Goal: Information Seeking & Learning: Learn about a topic

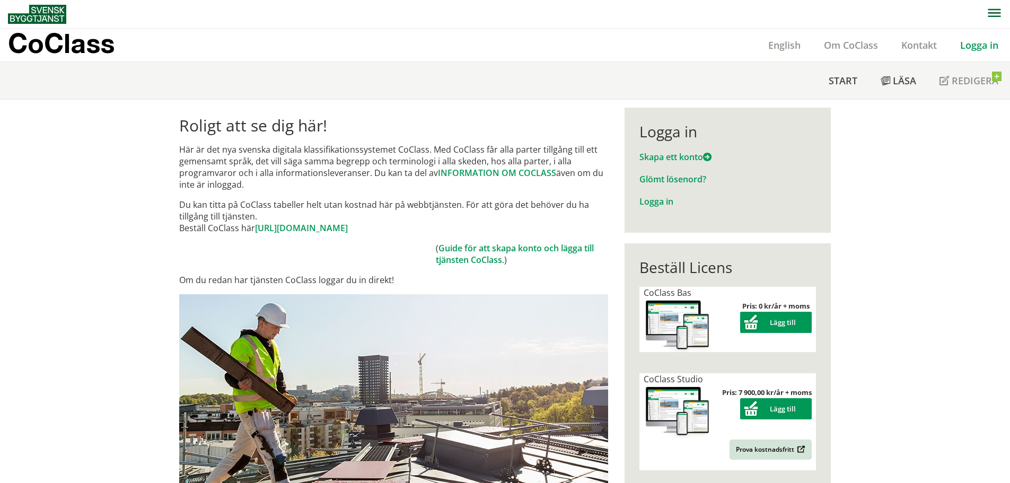
click at [668, 129] on div "Logga in" at bounding box center [727, 131] width 176 height 18
click at [649, 203] on link "Logga in" at bounding box center [656, 202] width 34 height 12
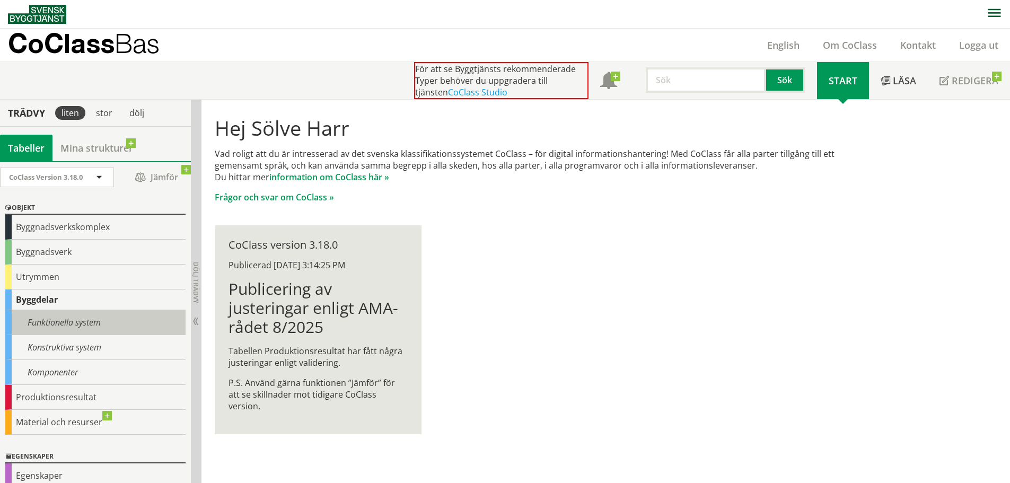
click at [68, 324] on div "Funktionella system" at bounding box center [95, 322] width 180 height 25
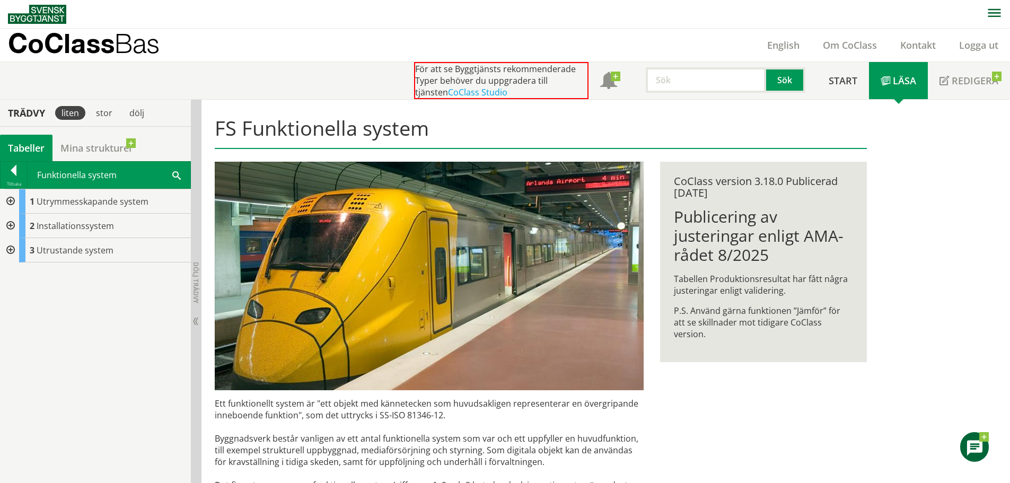
click at [15, 228] on div at bounding box center [9, 226] width 19 height 24
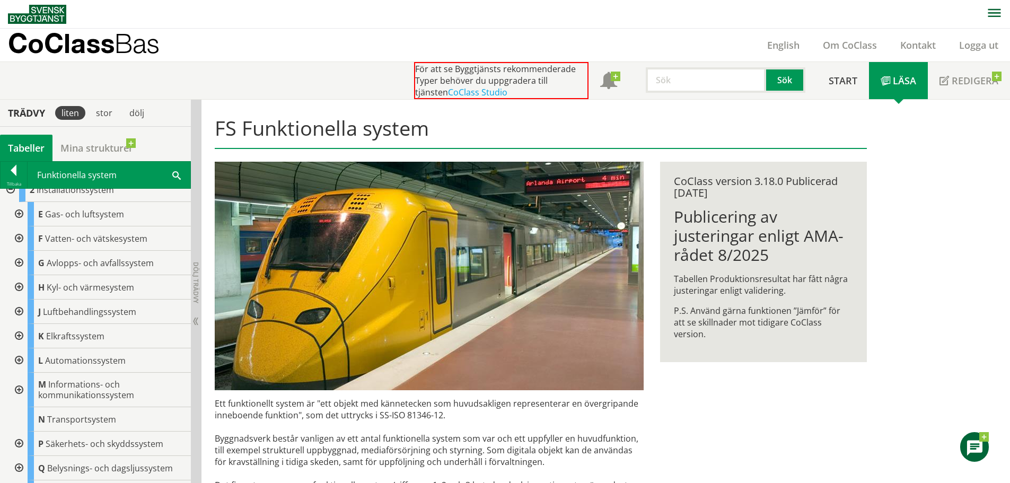
scroll to position [53, 0]
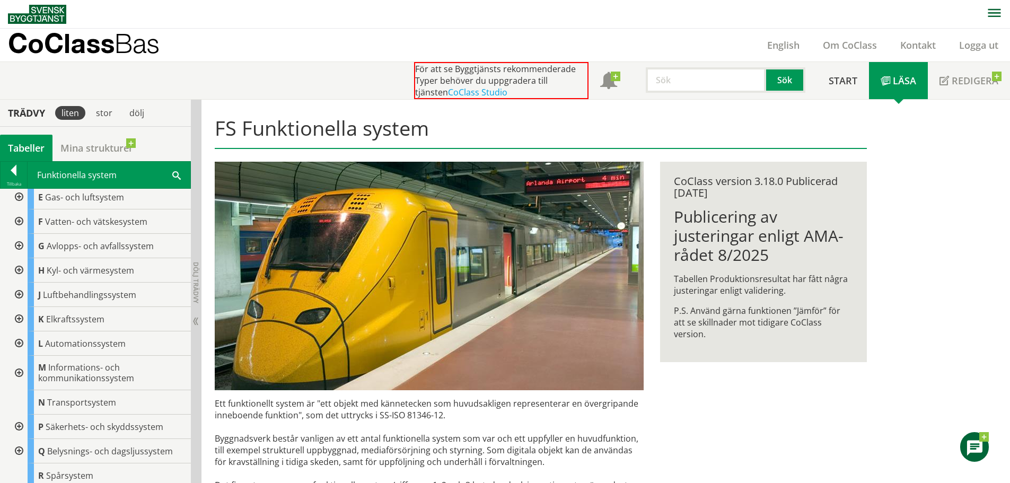
click at [20, 243] on div at bounding box center [17, 246] width 19 height 24
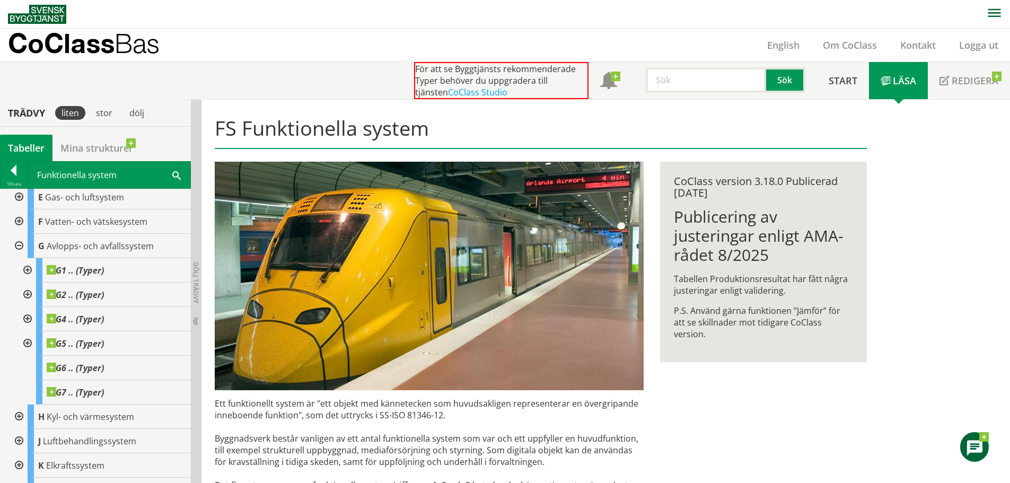
click at [29, 293] on div at bounding box center [26, 294] width 19 height 24
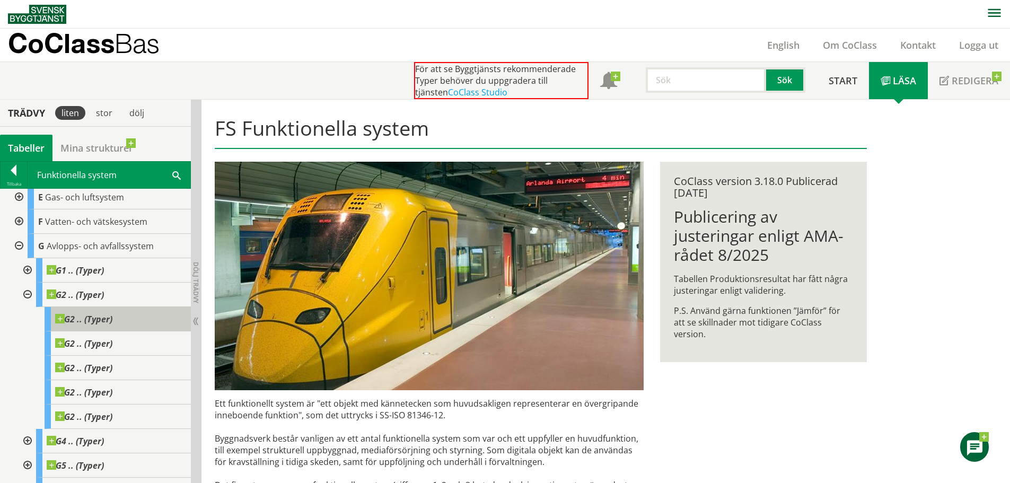
click at [112, 314] on span at bounding box center [112, 314] width 0 height 0
click at [65, 317] on span "G2 .. (Typer)" at bounding box center [83, 319] width 57 height 11
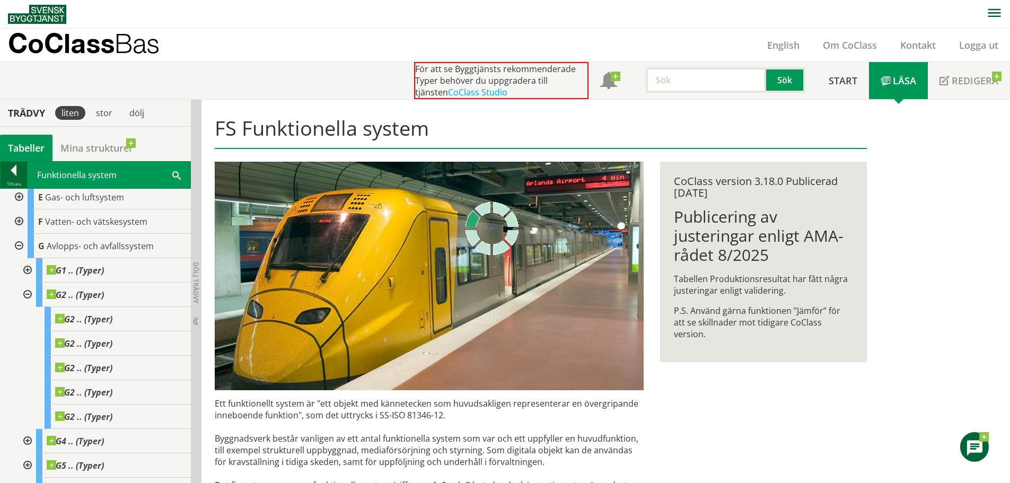
click at [11, 168] on div at bounding box center [14, 172] width 27 height 15
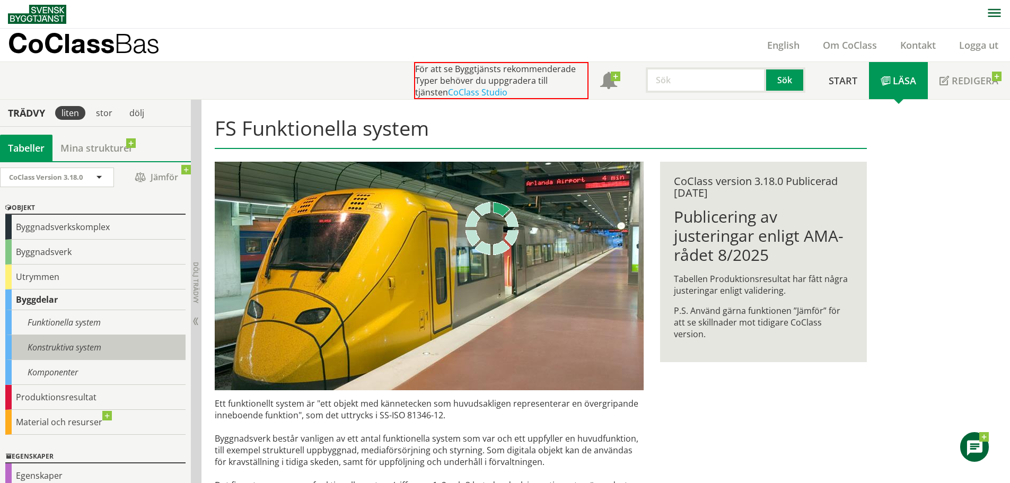
click at [70, 345] on div "Konstruktiva system" at bounding box center [95, 347] width 180 height 25
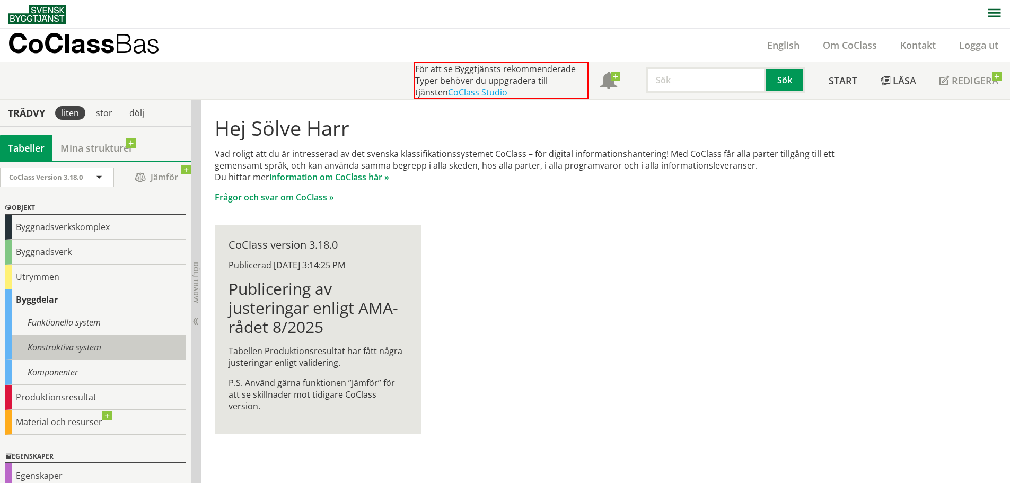
click at [70, 351] on div "Konstruktiva system" at bounding box center [95, 347] width 180 height 25
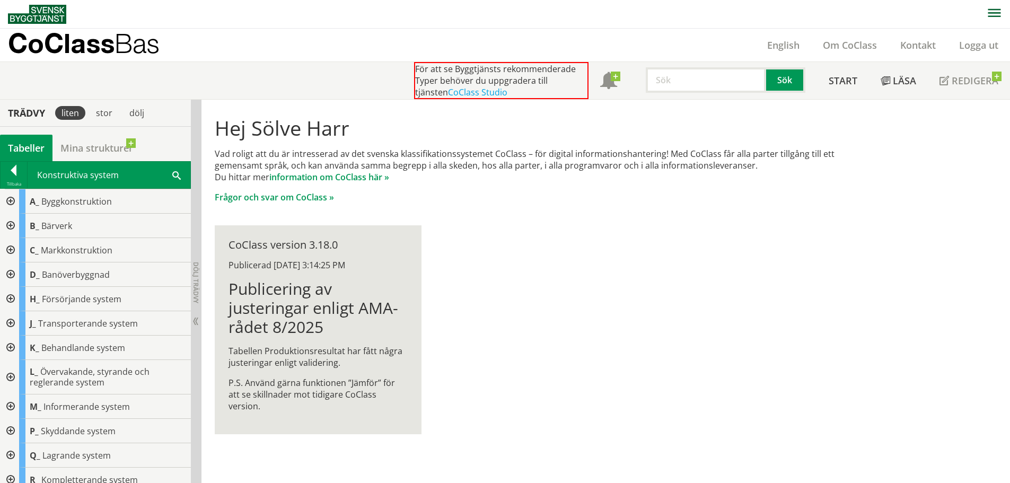
click at [10, 321] on div at bounding box center [9, 323] width 19 height 24
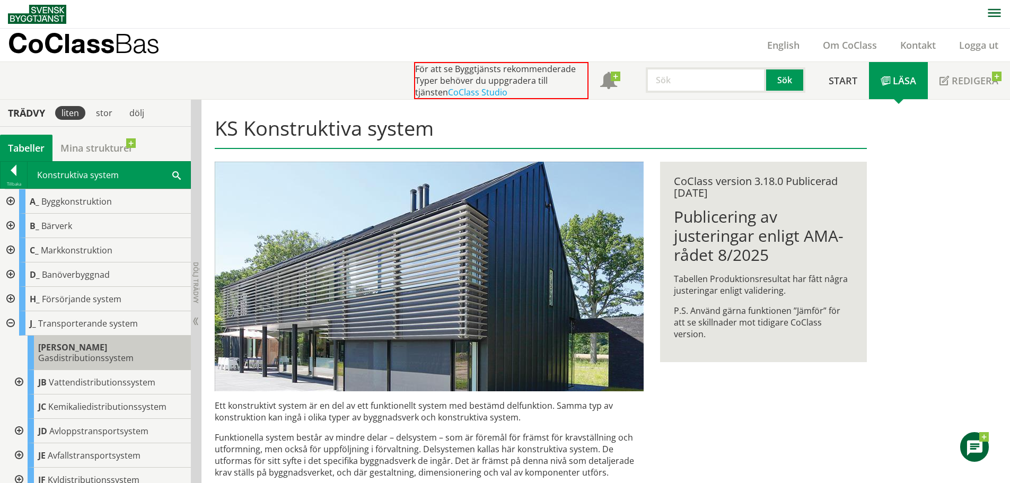
scroll to position [53, 0]
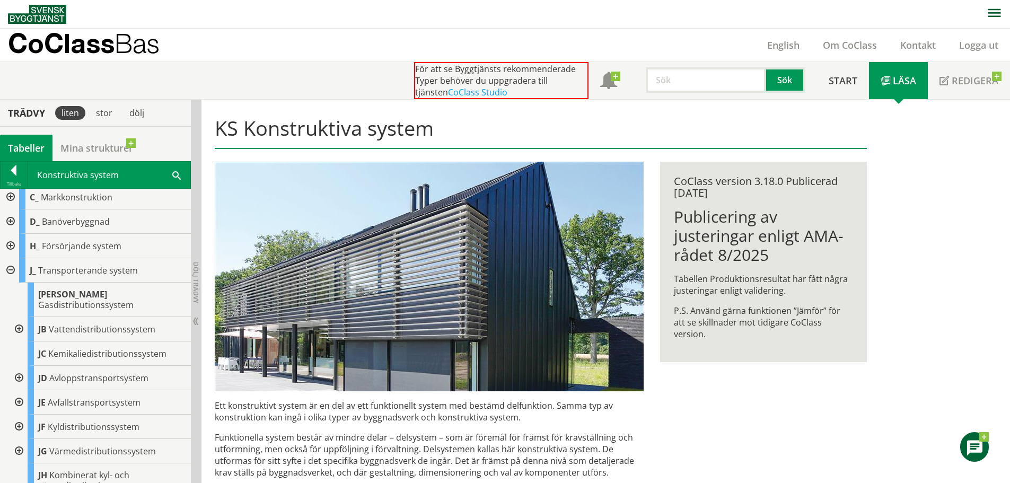
click at [20, 367] on div at bounding box center [17, 378] width 19 height 24
click at [27, 390] on div at bounding box center [26, 402] width 19 height 24
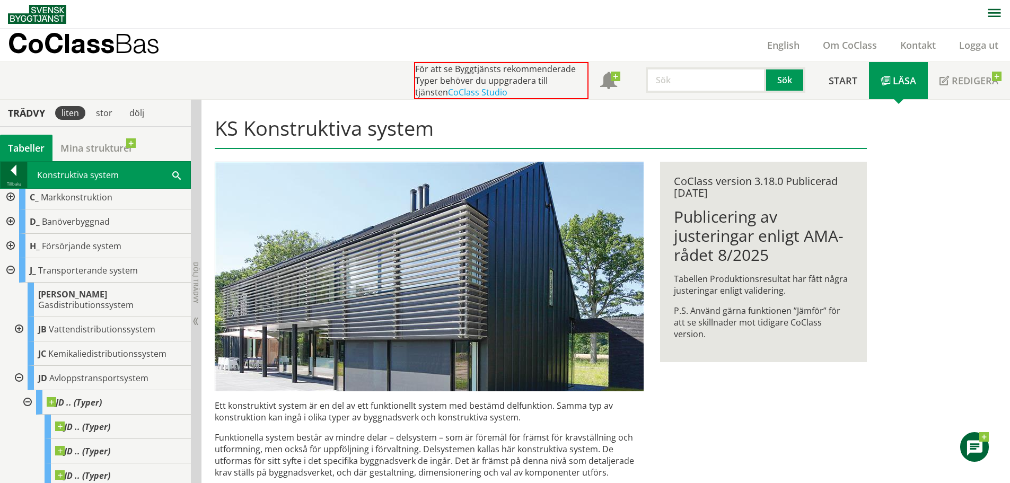
click at [14, 171] on div at bounding box center [14, 172] width 27 height 15
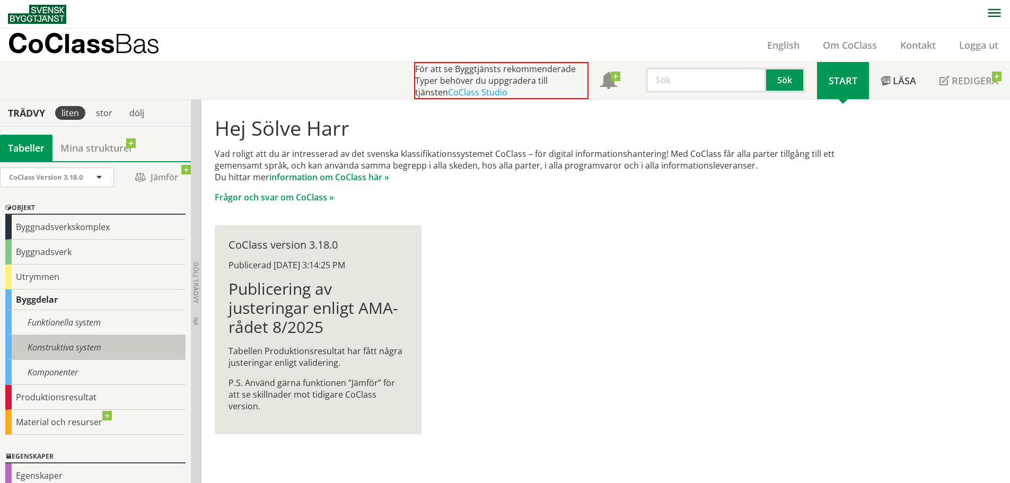
click at [73, 353] on div "Konstruktiva system" at bounding box center [95, 347] width 180 height 25
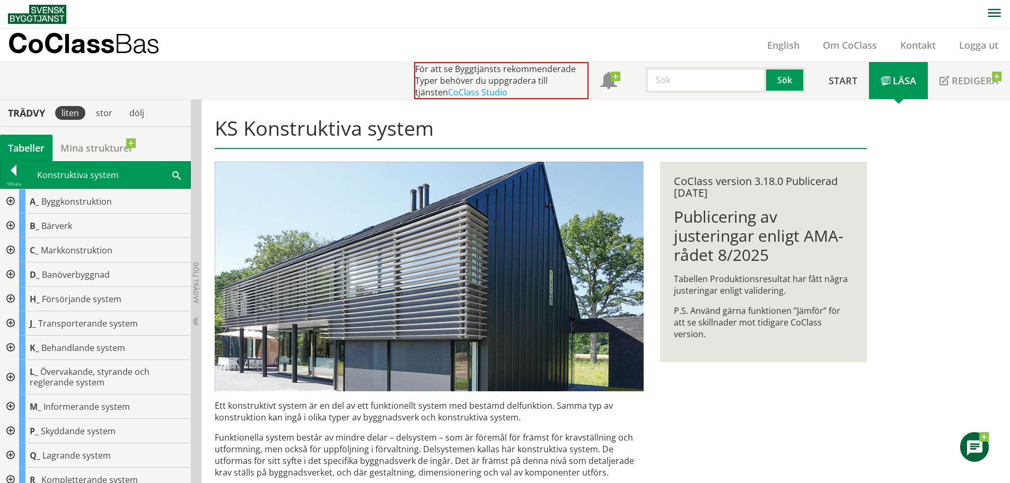
click at [12, 295] on div at bounding box center [9, 299] width 19 height 24
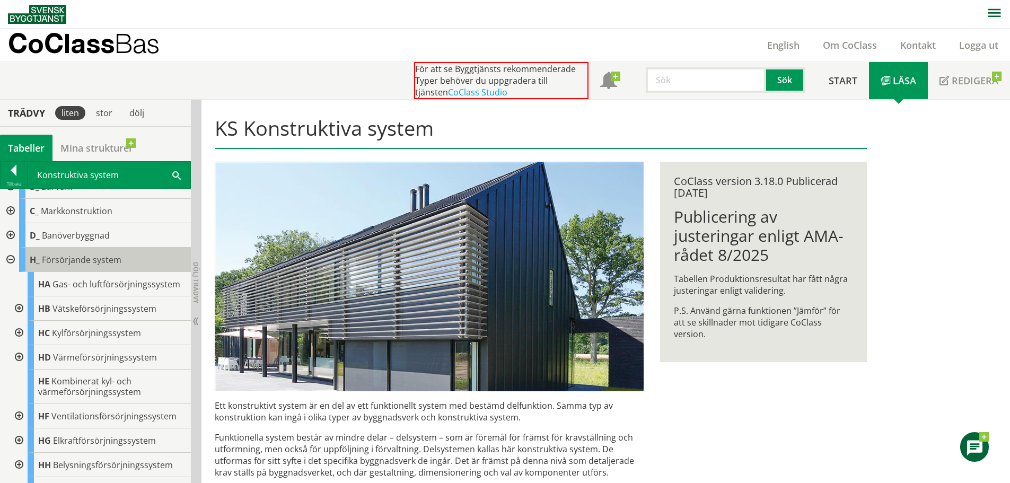
scroll to position [53, 0]
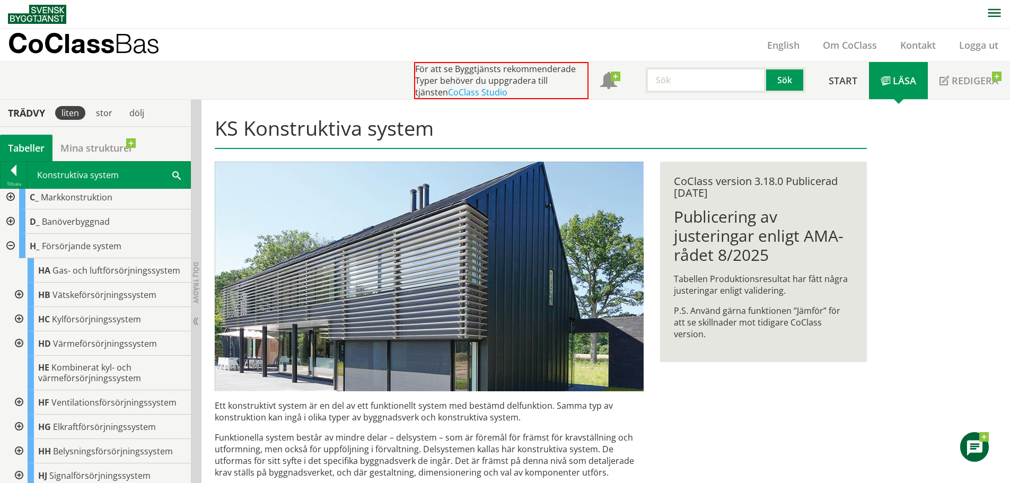
click at [19, 292] on div at bounding box center [17, 294] width 19 height 24
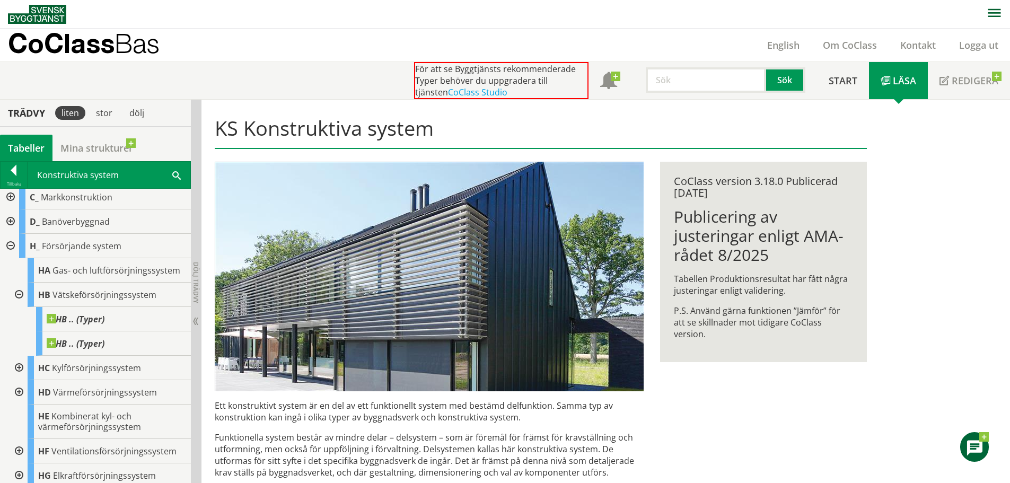
click at [8, 245] on div at bounding box center [9, 246] width 19 height 24
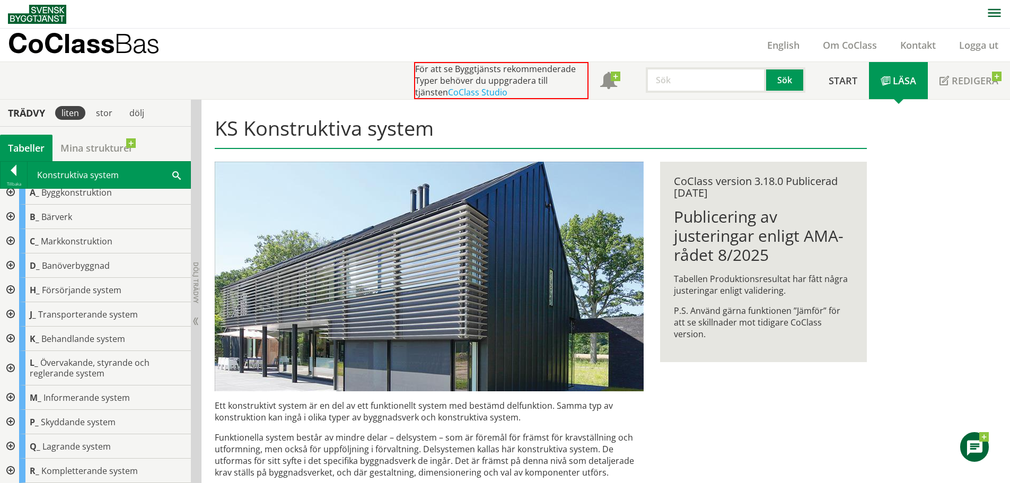
scroll to position [9, 0]
click at [11, 172] on div at bounding box center [14, 172] width 27 height 15
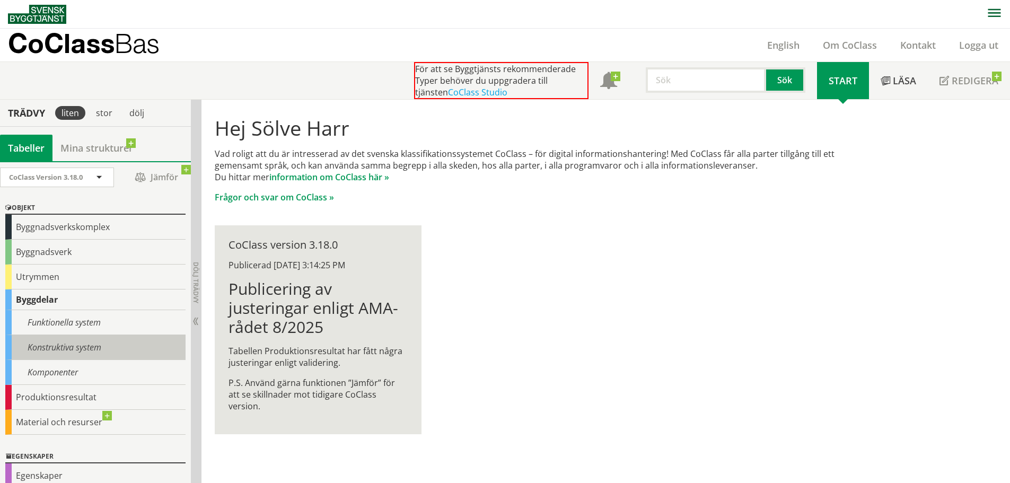
click at [90, 346] on div "Konstruktiva system" at bounding box center [95, 347] width 180 height 25
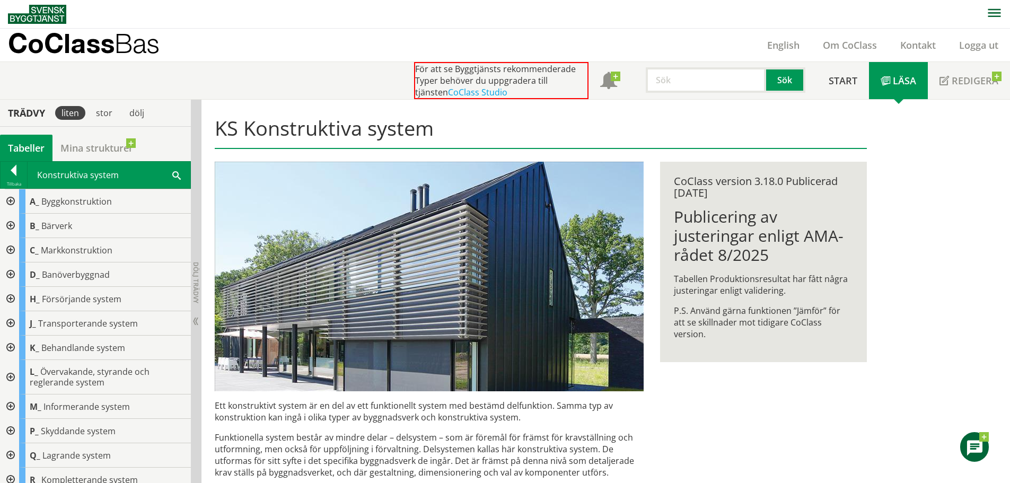
drag, startPoint x: 239, startPoint y: 129, endPoint x: 221, endPoint y: 131, distance: 17.6
click at [225, 131] on h1 "KS Konstruktiva system" at bounding box center [540, 132] width 651 height 33
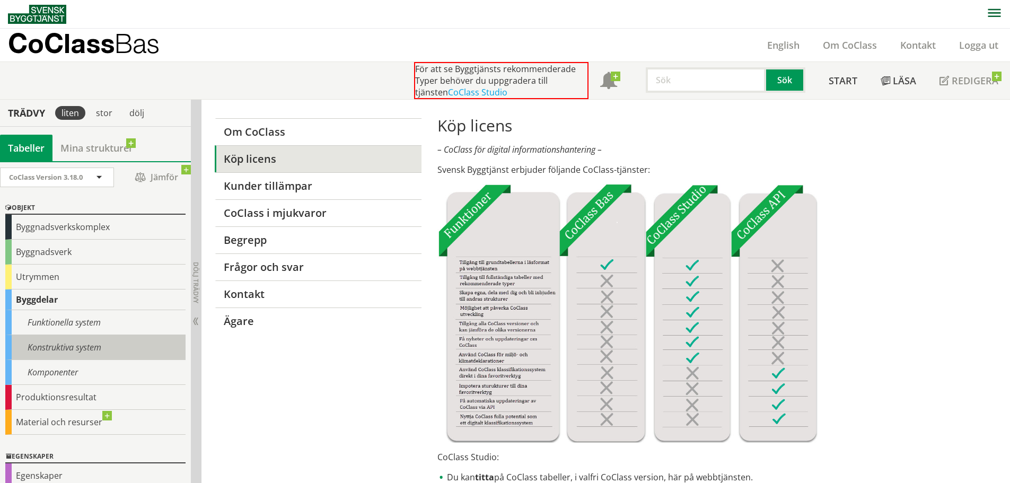
click at [63, 348] on div "Konstruktiva system" at bounding box center [95, 347] width 180 height 25
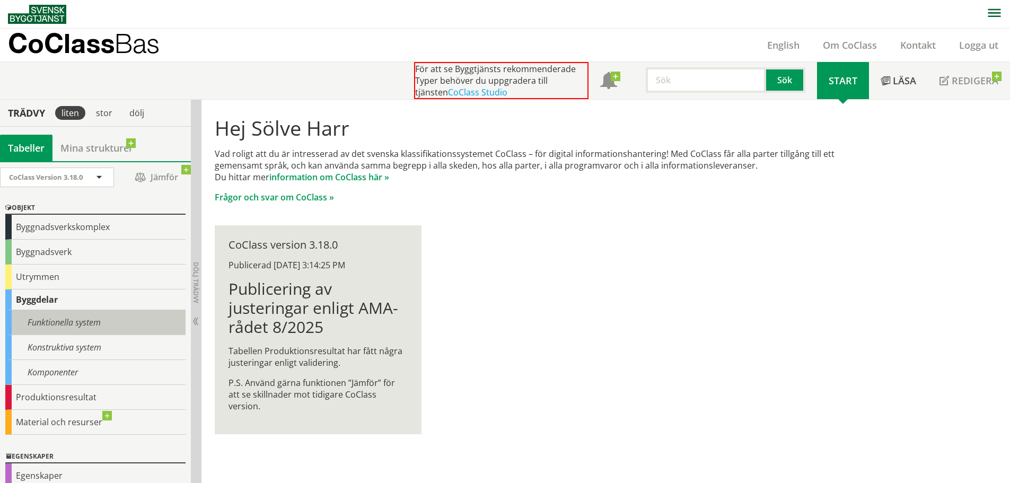
click at [78, 322] on div "Funktionella system" at bounding box center [95, 322] width 180 height 25
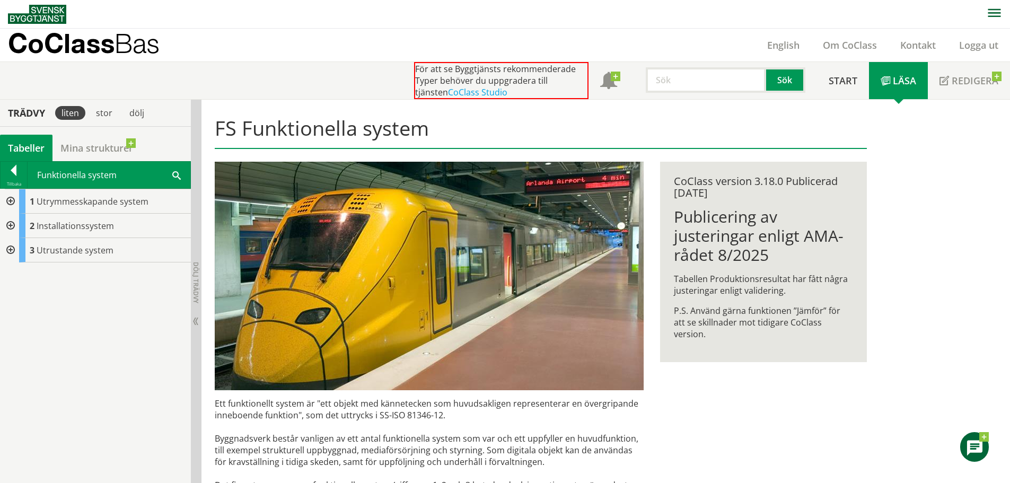
click at [11, 199] on div at bounding box center [9, 201] width 19 height 24
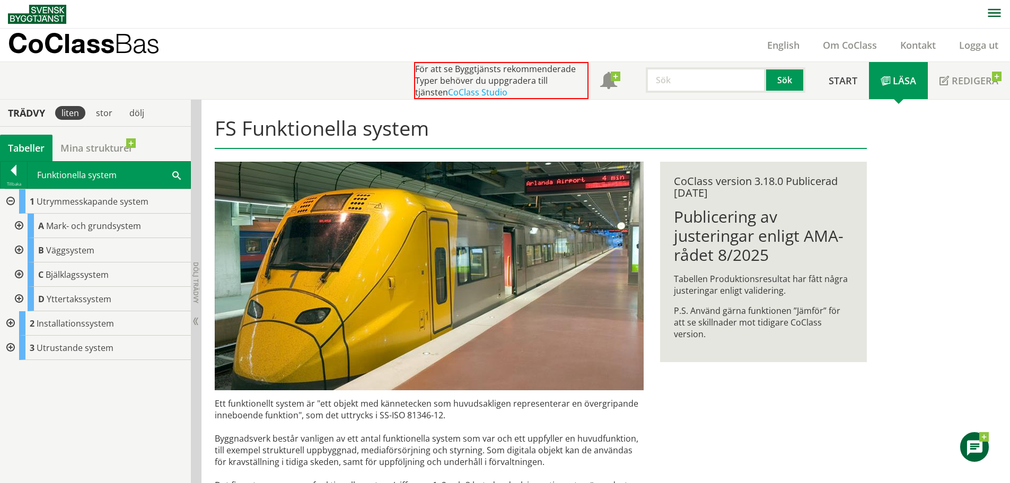
click at [21, 224] on div at bounding box center [17, 226] width 19 height 24
